Goal: Task Accomplishment & Management: Use online tool/utility

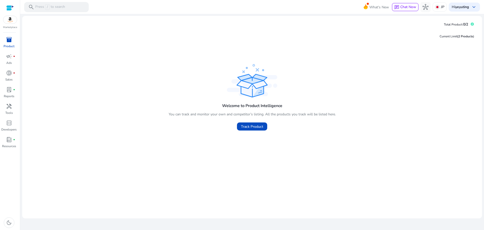
click at [8, 18] on img at bounding box center [10, 20] width 14 height 8
click at [144, 51] on div "Current Limit (2 Products ) Welcome to Product Intelligence You can track and m…" at bounding box center [252, 121] width 452 height 186
click at [7, 7] on div at bounding box center [10, 8] width 8 height 6
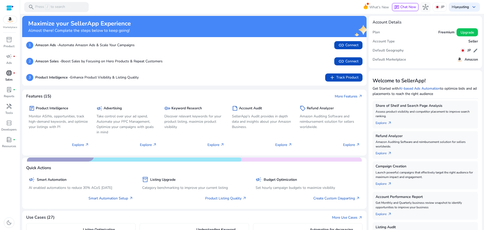
click at [5, 73] on div "donut_small fiber_manual_record" at bounding box center [9, 73] width 14 height 8
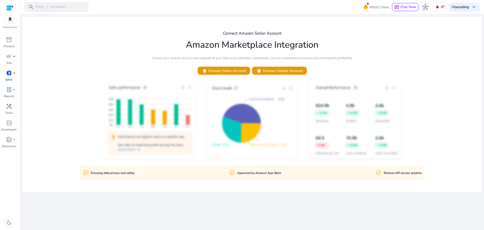
click at [8, 71] on span "donut_small" at bounding box center [9, 73] width 6 height 6
click at [9, 142] on span "book_4" at bounding box center [9, 139] width 6 height 6
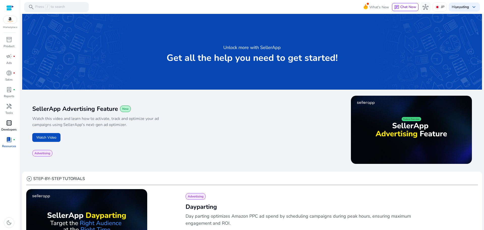
click at [11, 122] on span "code_blocks" at bounding box center [9, 123] width 6 height 6
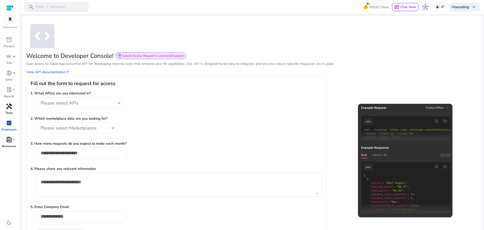
click at [10, 109] on span "handyman" at bounding box center [9, 106] width 6 height 6
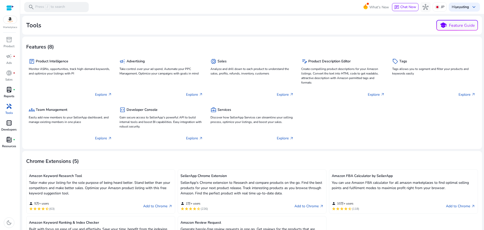
click at [8, 92] on span "lab_profile" at bounding box center [9, 89] width 6 height 6
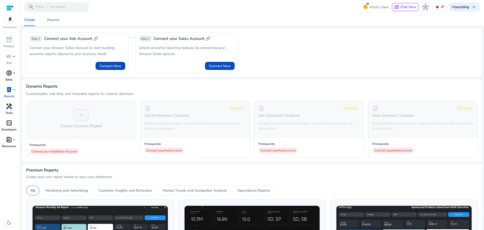
click at [6, 77] on link "donut_small fiber_manual_record Sales" at bounding box center [9, 77] width 18 height 17
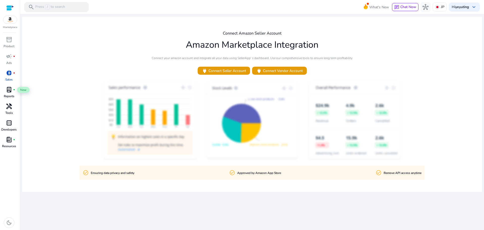
click at [10, 90] on span "lab_profile" at bounding box center [9, 89] width 6 height 6
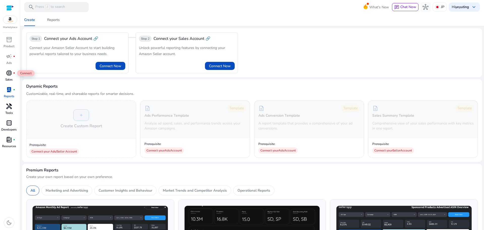
click at [12, 76] on div "donut_small fiber_manual_record" at bounding box center [9, 73] width 14 height 8
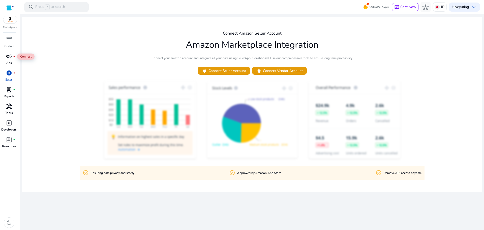
click at [5, 56] on div "campaign fiber_manual_record" at bounding box center [9, 56] width 14 height 8
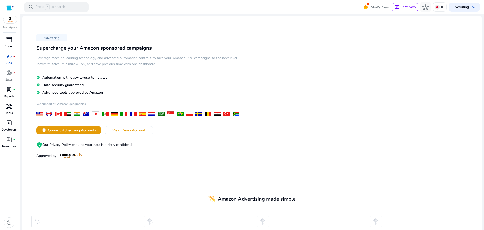
click at [9, 44] on link "inventory_2 Product" at bounding box center [9, 44] width 18 height 17
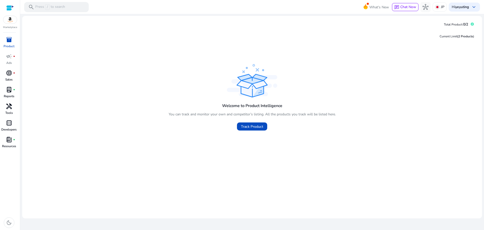
click at [12, 76] on span "donut_small" at bounding box center [9, 73] width 6 height 6
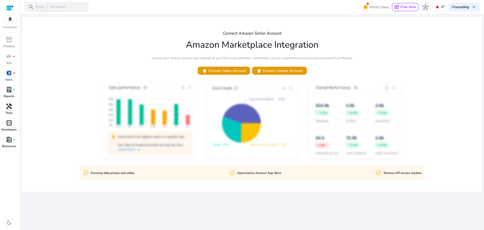
click at [11, 9] on div at bounding box center [10, 8] width 8 height 6
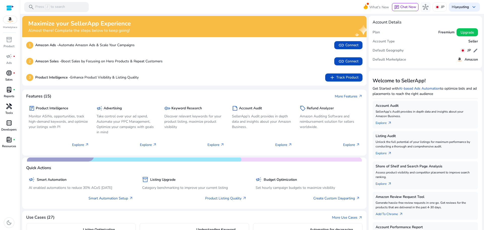
click at [12, 74] on div "donut_small fiber_manual_record" at bounding box center [9, 73] width 14 height 8
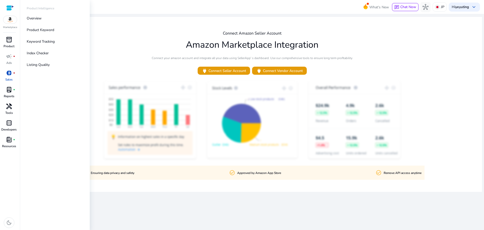
click at [7, 40] on span "inventory_2" at bounding box center [9, 40] width 6 height 6
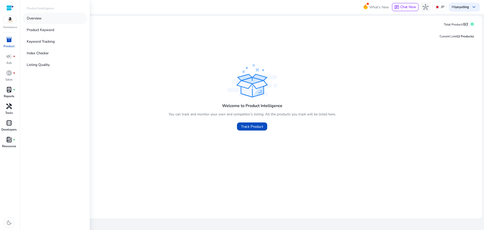
click at [35, 18] on p "Overview" at bounding box center [34, 18] width 15 height 5
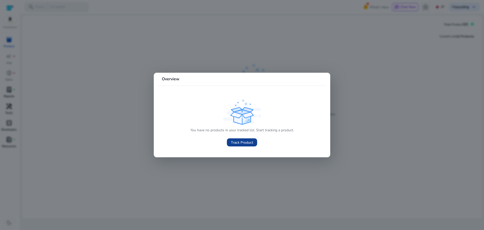
drag, startPoint x: 230, startPoint y: 141, endPoint x: 245, endPoint y: 142, distance: 15.1
click at [245, 142] on link "Track Product" at bounding box center [242, 142] width 30 height 8
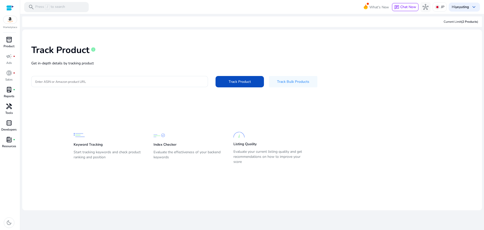
drag, startPoint x: 88, startPoint y: 51, endPoint x: 25, endPoint y: 47, distance: 62.4
click at [25, 47] on mat-card-content "Track Product info Get in-depth details by tracking product Enter ASIN or Amazo…" at bounding box center [252, 105] width 460 height 153
copy h1 "Track Product"
click at [169, 107] on mat-card-content "Track Product info Get in-depth details by tracking product Enter ASIN or Amazo…" at bounding box center [252, 105] width 460 height 153
click at [11, 42] on span "inventory_2" at bounding box center [9, 40] width 6 height 6
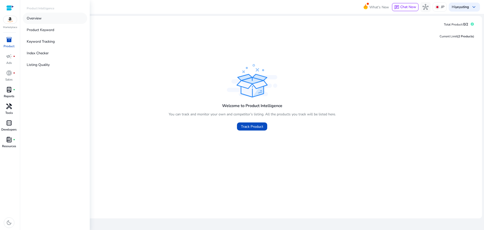
click at [39, 19] on p "Overview" at bounding box center [34, 18] width 15 height 5
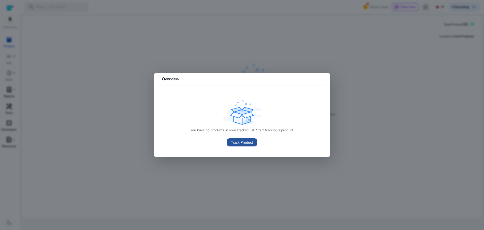
click at [243, 141] on span "Track Product" at bounding box center [242, 142] width 22 height 5
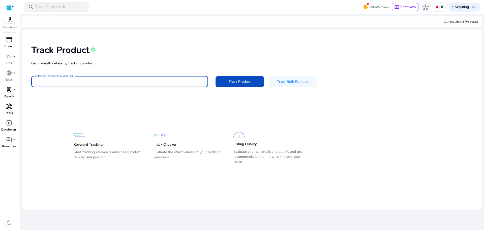
click at [127, 81] on input "Enter ASIN or Amazon product URL" at bounding box center [119, 82] width 169 height 6
paste input "**********"
type input "**********"
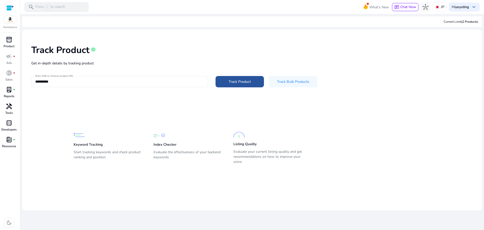
click at [231, 82] on span "Track Product" at bounding box center [240, 81] width 22 height 5
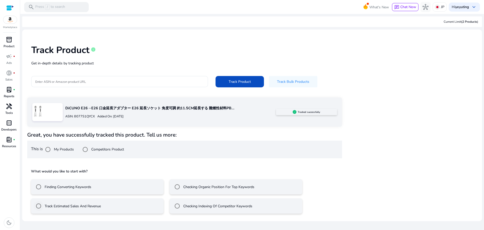
click at [76, 209] on div "Track Estimated Sales And Revenue" at bounding box center [67, 206] width 67 height 10
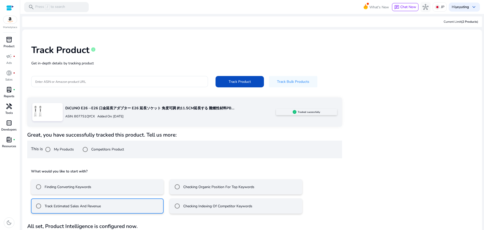
click at [190, 204] on label "Checking Indexing Of Competitor Keywords" at bounding box center [217, 205] width 70 height 5
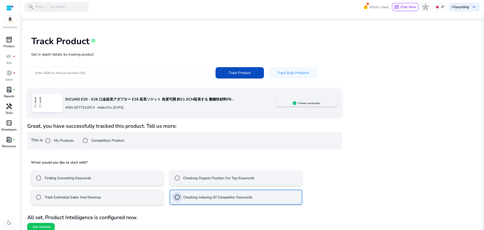
scroll to position [14, 0]
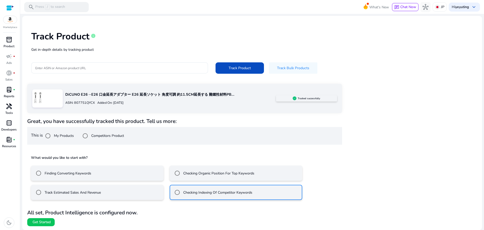
drag, startPoint x: 114, startPoint y: 194, endPoint x: 112, endPoint y: 190, distance: 4.1
click at [114, 194] on mat-radio-button "Track Estimated Sales And Revenue" at bounding box center [97, 191] width 133 height 15
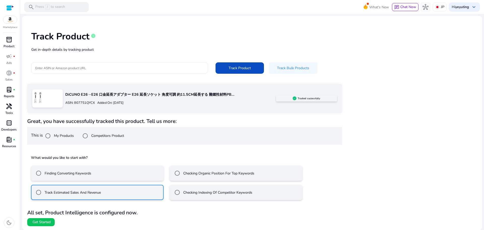
click at [108, 175] on mat-radio-button "Finding Converting Keywords" at bounding box center [97, 172] width 133 height 15
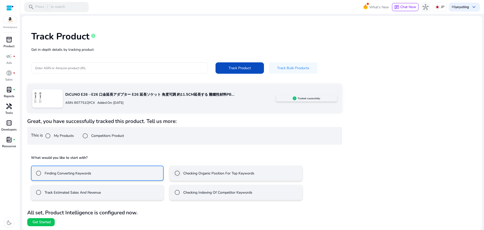
click at [207, 173] on label "Checking Organic Position For Top Keywords" at bounding box center [218, 172] width 72 height 5
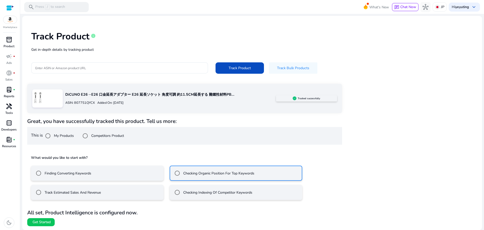
click at [122, 187] on mat-radio-button "Track Estimated Sales And Revenue" at bounding box center [97, 191] width 133 height 15
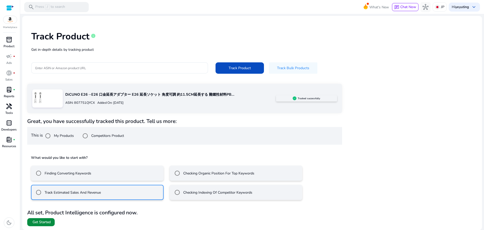
click at [48, 220] on span "Get Started" at bounding box center [42, 221] width 18 height 5
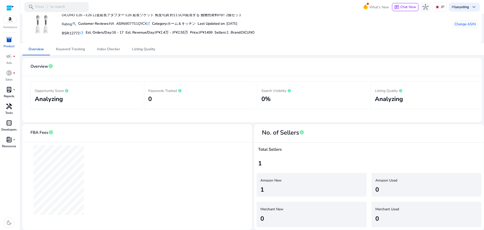
scroll to position [21, 0]
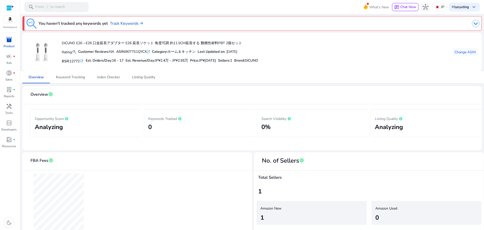
click at [474, 22] on img at bounding box center [476, 24] width 8 height 8
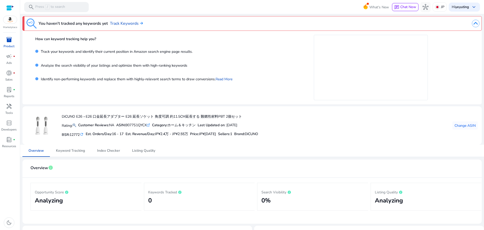
click at [472, 24] on img at bounding box center [476, 24] width 8 height 8
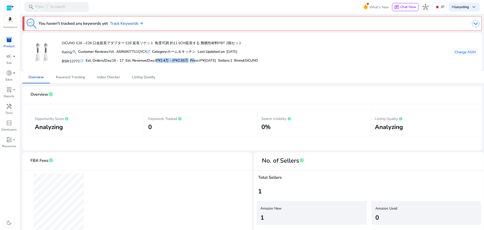
drag, startPoint x: 159, startPoint y: 60, endPoint x: 197, endPoint y: 62, distance: 38.1
click at [197, 62] on div "BSR: 12772 refresh Est. Orders/Day: 16 - 17 Est. Revenue/Day: JP¥2.4万 - JP¥2.55…" at bounding box center [160, 60] width 196 height 9
click at [193, 69] on mat-card "DiCUNO E26→E26 口金延長アダプター E26 延長ソケット 角度可調 約11.5CM延長する 難燃性材料PBT 2個セット Rating: Cus…" at bounding box center [251, 52] width 459 height 38
click at [202, 74] on div "Overview Keyword Tracking Index Checker Listing Quality" at bounding box center [251, 77] width 459 height 12
click at [75, 74] on span "Keyword Tracking" at bounding box center [70, 77] width 29 height 12
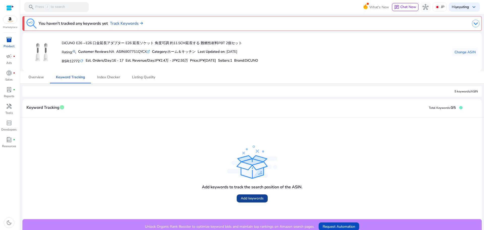
click at [246, 198] on span "Add keywords" at bounding box center [252, 197] width 23 height 5
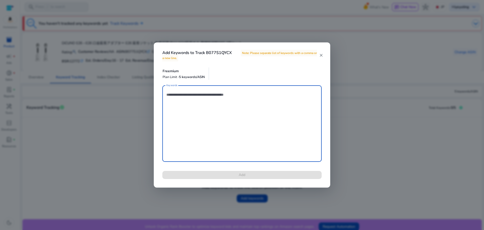
click at [323, 55] on mat-icon "close" at bounding box center [321, 55] width 4 height 5
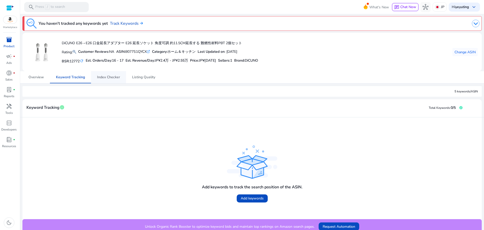
click at [113, 78] on span "Index Checker" at bounding box center [108, 77] width 23 height 4
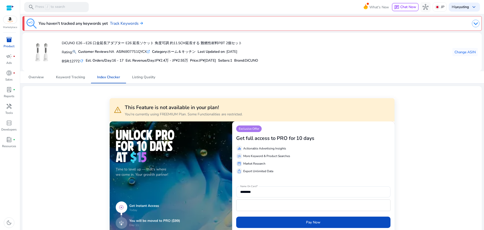
scroll to position [25, 0]
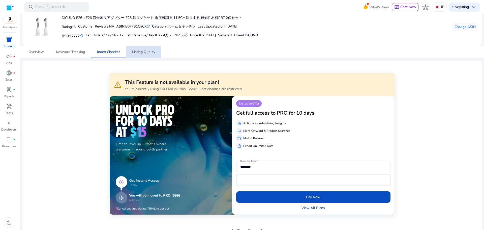
click at [150, 52] on span "Listing Quality" at bounding box center [143, 52] width 23 height 4
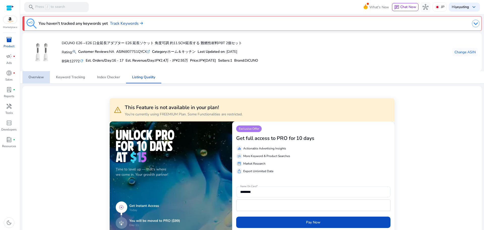
click at [30, 79] on span "Overview" at bounding box center [35, 77] width 15 height 4
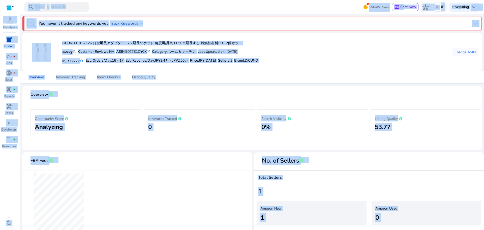
click at [300, 73] on div "Overview Keyword Tracking Index Checker Listing Quality" at bounding box center [251, 77] width 459 height 12
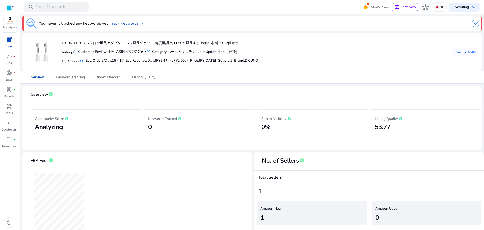
click at [381, 60] on div "DiCUNO E26→E26 口金延長アダプター E26 延長ソケット 角度可調 約11.5CM延長する 難燃性材料PBT 2個セット Rating: Cus…" at bounding box center [251, 52] width 451 height 30
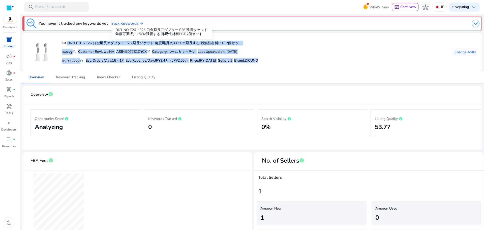
drag, startPoint x: 275, startPoint y: 63, endPoint x: 66, endPoint y: 43, distance: 210.4
click at [66, 43] on div "DiCUNO E26→E26 口金延長アダプター E26 延長ソケット 角度可調 約11.5CM延長する 難燃性材料PBT 2個セット Rating: Cus…" at bounding box center [251, 52] width 451 height 30
click at [322, 65] on div "DiCUNO E26→E26 口金延長アダプター E26 延長ソケット 角度可調 約11.5CM延長する 難燃性材料PBT 2個セット Rating: Cus…" at bounding box center [251, 52] width 451 height 30
drag, startPoint x: 274, startPoint y: 60, endPoint x: 125, endPoint y: 53, distance: 148.6
click at [63, 45] on div "DiCUNO E26→E26 口金延長アダプター E26 延長ソケット 角度可調 約11.5CM延長する 難燃性材料PBT 2個セット Rating: Cus…" at bounding box center [251, 52] width 451 height 30
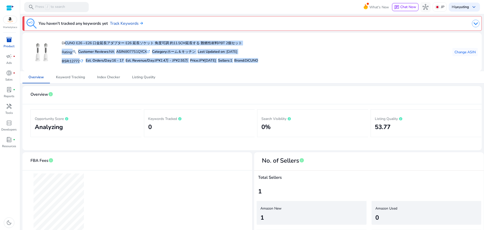
click at [271, 63] on div "DiCUNO E26→E26 口金延長アダプター E26 延長ソケット 角度可調 約11.5CM延長する 難燃性材料PBT 2個セット Rating: Cus…" at bounding box center [251, 52] width 451 height 30
drag, startPoint x: 273, startPoint y: 61, endPoint x: 61, endPoint y: 41, distance: 213.2
click at [61, 41] on div "DiCUNO E26→E26 口金延長アダプター E26 延長ソケット 角度可調 約11.5CM延長する 難燃性材料PBT 2個セット Rating: Cus…" at bounding box center [251, 52] width 451 height 30
click at [279, 53] on div "DiCUNO E26→E26 口金延長アダプター E26 延長ソケット 角度可調 約11.5CM延長する 難燃性材料PBT 2個セット Rating: Cus…" at bounding box center [251, 52] width 451 height 30
drag, startPoint x: 266, startPoint y: 60, endPoint x: 182, endPoint y: 54, distance: 83.9
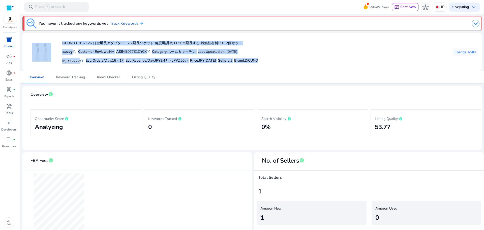
click at [57, 35] on mat-card "DiCUNO E26→E26 口金延長アダプター E26 延長ソケット 角度可調 約11.5CM延長する 難燃性材料PBT 2個セット Rating: Cus…" at bounding box center [251, 52] width 459 height 38
click at [282, 54] on div "DiCUNO E26→E26 口金延長アダプター E26 延長ソケット 角度可調 約11.5CM延長する 難燃性材料PBT 2個セット Rating: Cus…" at bounding box center [251, 52] width 451 height 30
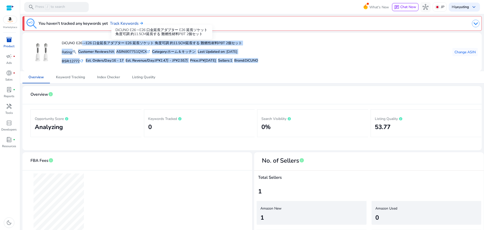
drag, startPoint x: 265, startPoint y: 62, endPoint x: 130, endPoint y: 43, distance: 135.9
click at [81, 41] on div "DiCUNO E26→E26 口金延長アダプター E26 延長ソケット 角度可調 約11.5CM延長する 難燃性材料PBT 2個セット Rating: Cus…" at bounding box center [251, 52] width 451 height 30
click at [313, 53] on div "DiCUNO E26→E26 口金延長アダプター E26 延長ソケット 角度可調 約11.5CM延長する 難燃性材料PBT 2個セット Rating: Cus…" at bounding box center [251, 52] width 451 height 30
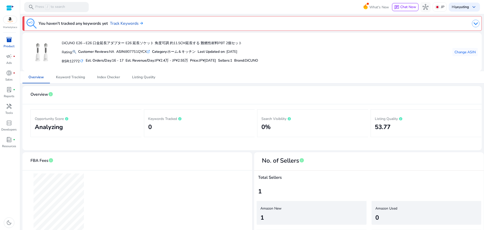
click at [313, 61] on div "DiCUNO E26→E26 口金延長アダプター E26 延長ソケット 角度可調 約11.5CM延長する 難燃性材料PBT 2個セット Rating: Cus…" at bounding box center [251, 52] width 451 height 30
click at [5, 41] on div "inventory_2" at bounding box center [9, 40] width 14 height 8
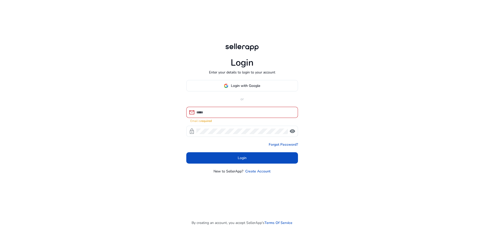
click at [215, 169] on p "New to SellerApp?" at bounding box center [228, 170] width 30 height 5
drag, startPoint x: 215, startPoint y: 171, endPoint x: 241, endPoint y: 171, distance: 25.2
click at [241, 171] on p "New to SellerApp?" at bounding box center [228, 170] width 30 height 5
drag, startPoint x: 236, startPoint y: 174, endPoint x: 232, endPoint y: 175, distance: 3.3
click at [235, 174] on div "Login Enter your details to login to your account Login with Google or mail Ema…" at bounding box center [242, 108] width 120 height 216
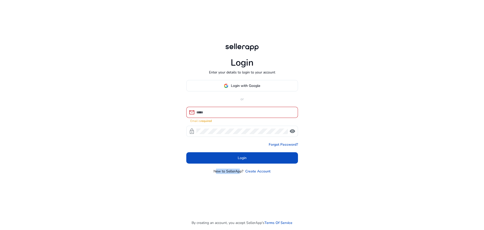
click at [223, 172] on p "New to SellerApp?" at bounding box center [228, 170] width 30 height 5
click at [220, 171] on p "New to SellerApp?" at bounding box center [228, 170] width 30 height 5
click at [216, 170] on p "New to SellerApp?" at bounding box center [228, 170] width 30 height 5
click at [254, 171] on link "Create Account" at bounding box center [257, 170] width 25 height 5
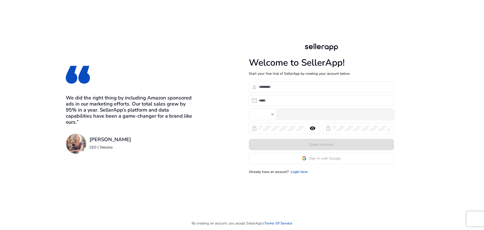
type input "**"
